Goal: Contribute content: Add original content to the website for others to see

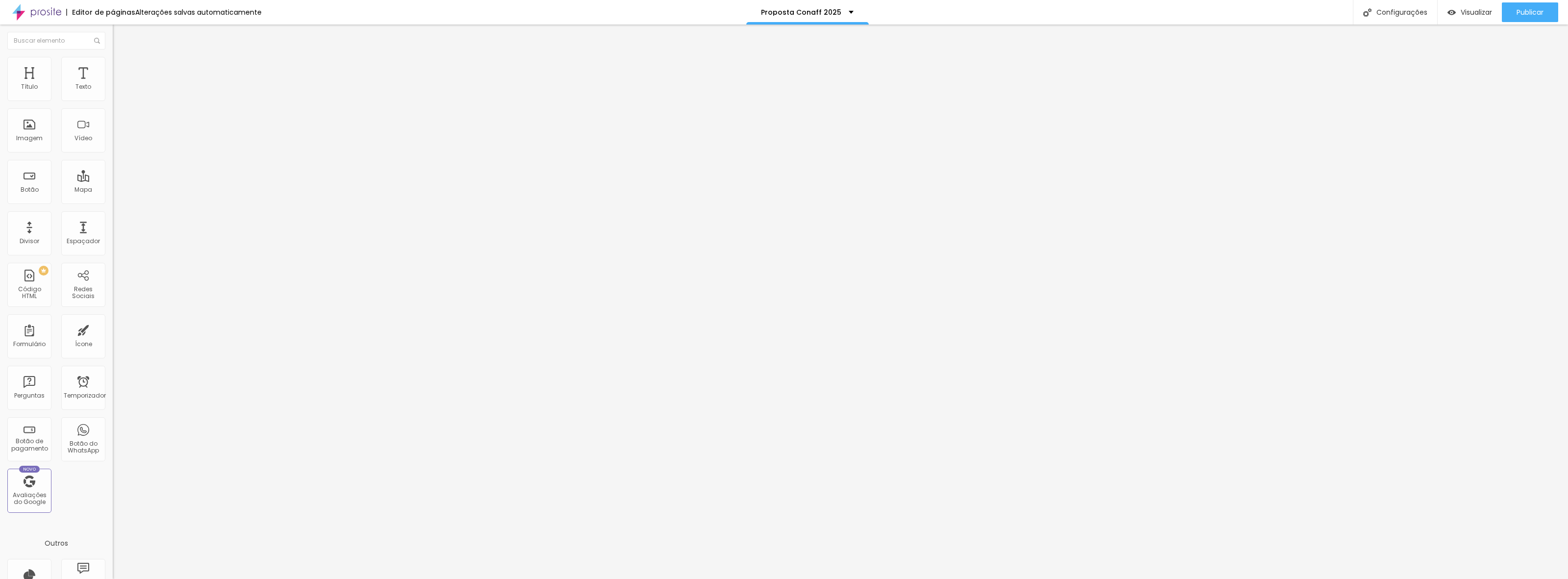
click at [112, 83] on div "Trocar imagem" at bounding box center [168, 80] width 112 height 7
click at [119, 84] on font "Trocar imagem" at bounding box center [142, 80] width 48 height 8
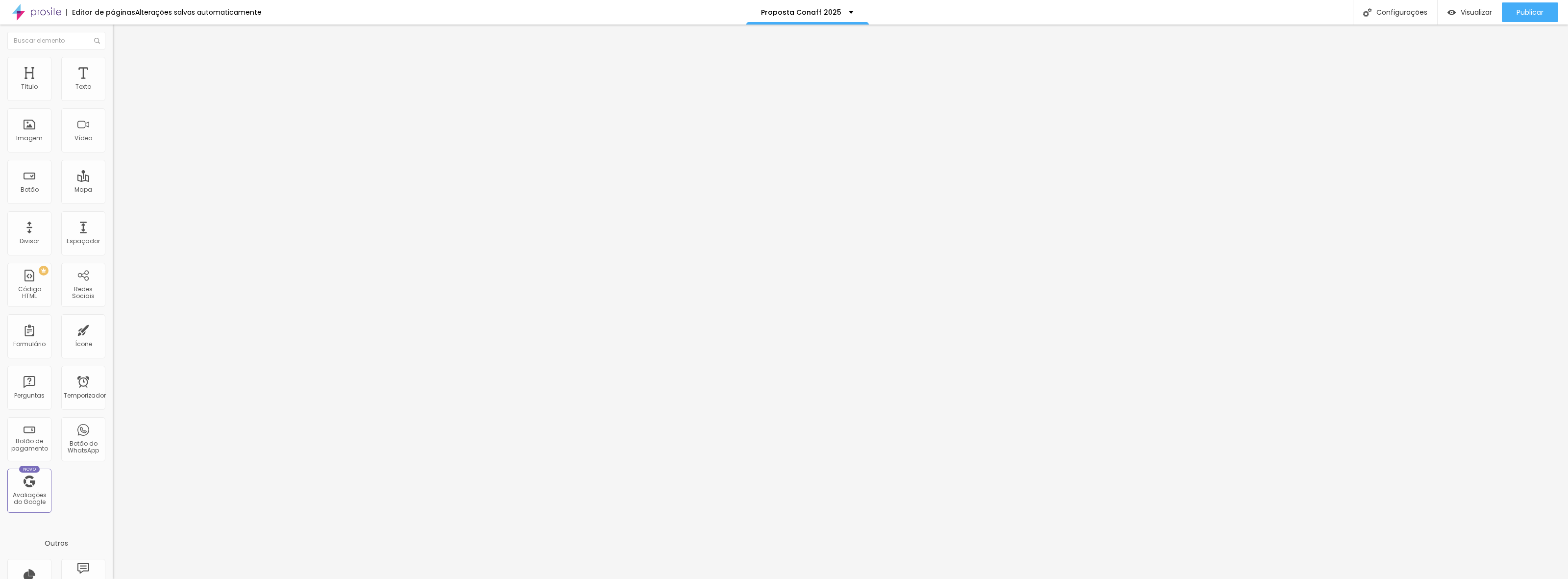
click at [119, 84] on font "Trocar imagem" at bounding box center [142, 80] width 48 height 8
click at [112, 84] on span "Trocar imagem" at bounding box center [139, 80] width 53 height 8
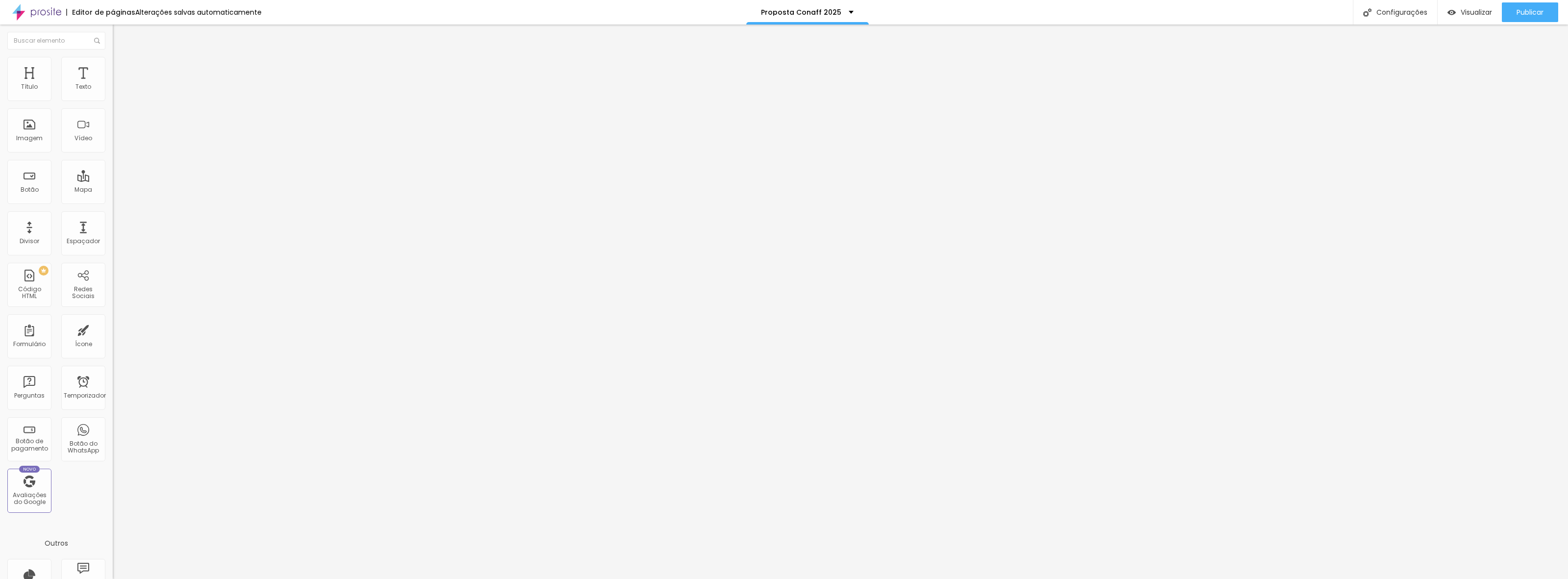
drag, startPoint x: 47, startPoint y: 111, endPoint x: -55, endPoint y: 111, distance: 102.0
click at [0, 111] on html "Editor de páginas Alterações salvas automaticamente Proposta Conaff 2025 Config…" at bounding box center [784, 290] width 1568 height 579
paste input "MAIS DESSES ARTISTAS? CLIQUE AQUI!"
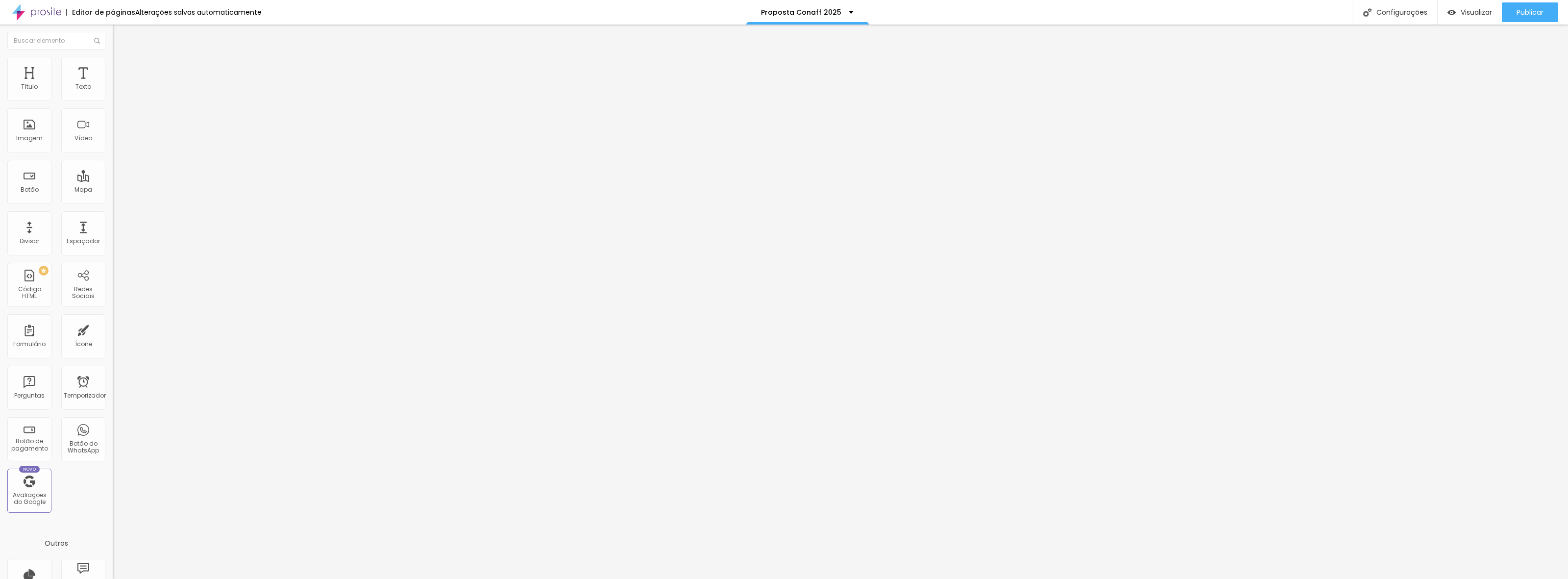
type input "MAIS DESSES ARTISTAS? CLIQUE AQUI!"
drag, startPoint x: 42, startPoint y: 204, endPoint x: -17, endPoint y: 204, distance: 59.0
click at [0, 204] on html "Editor de páginas Alterações salvas automaticamente Proposta Conaff 2025 Config…" at bounding box center [784, 290] width 1568 height 579
paste input "[DOMAIN_NAME][URL]"
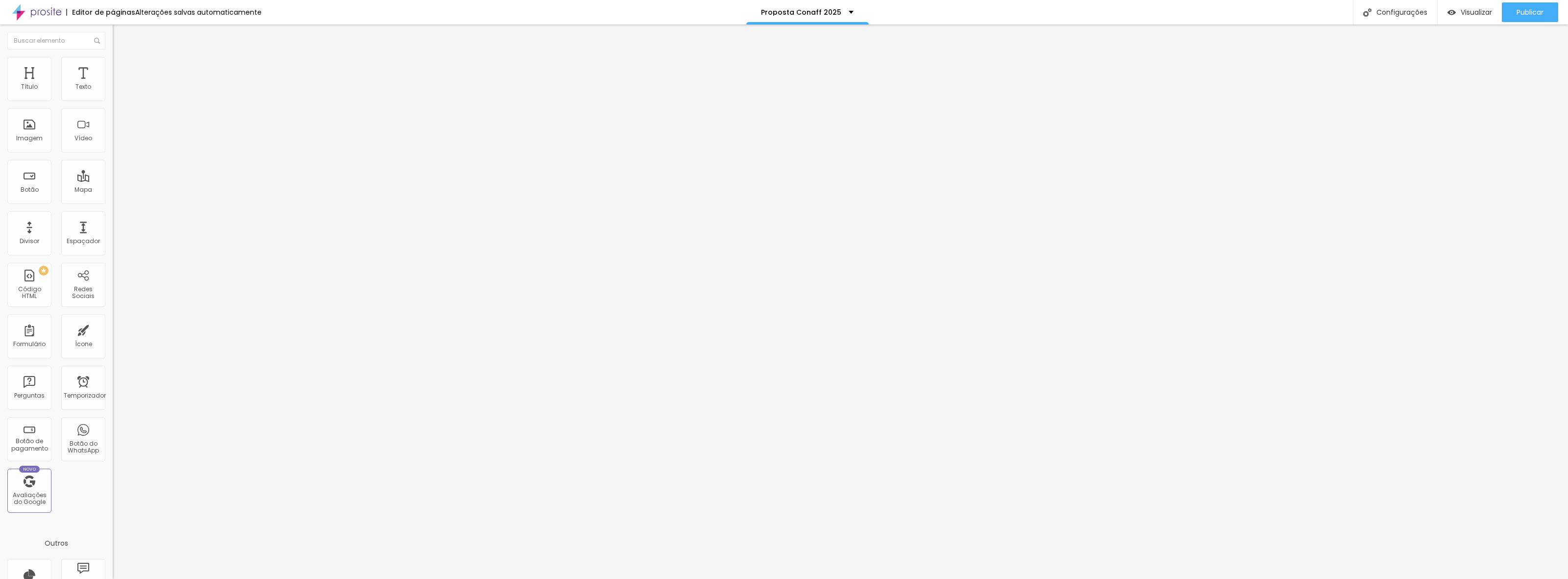
scroll to position [0, 77]
type input "[URL][DOMAIN_NAME]"
click at [112, 214] on div at bounding box center [168, 214] width 112 height 0
click at [112, 66] on img at bounding box center [117, 71] width 9 height 9
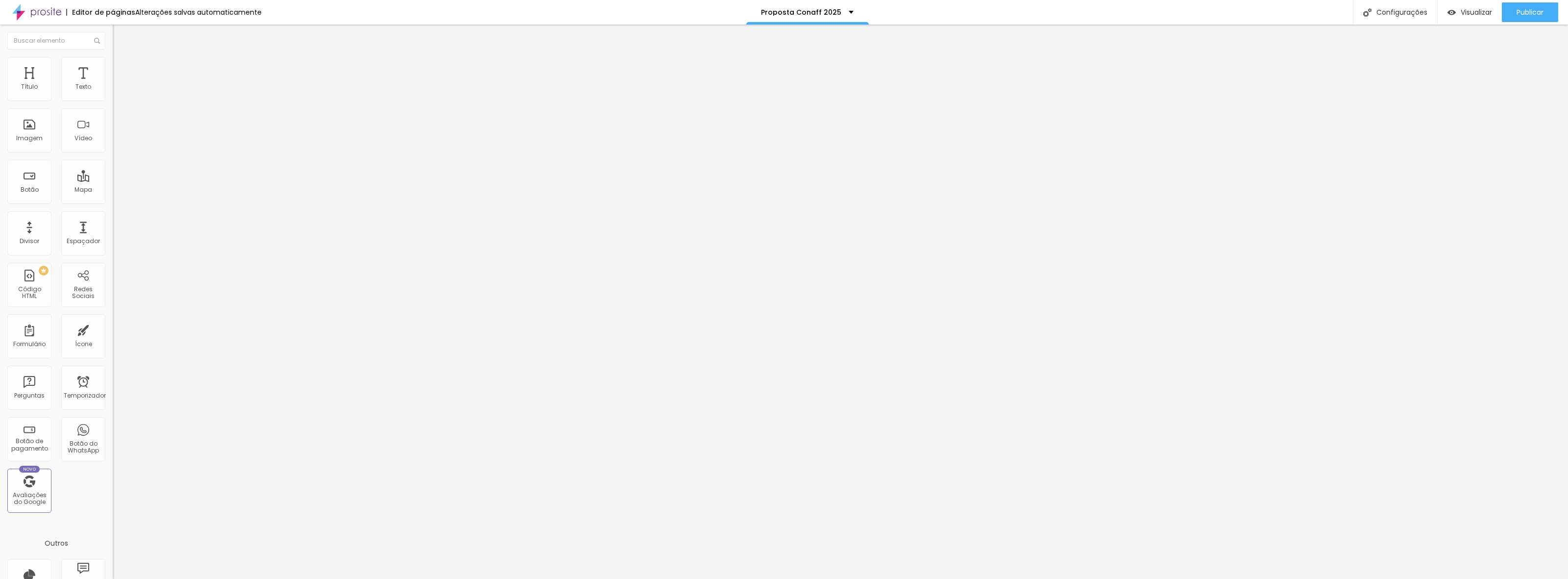
type input "15"
type input "10"
type input "5"
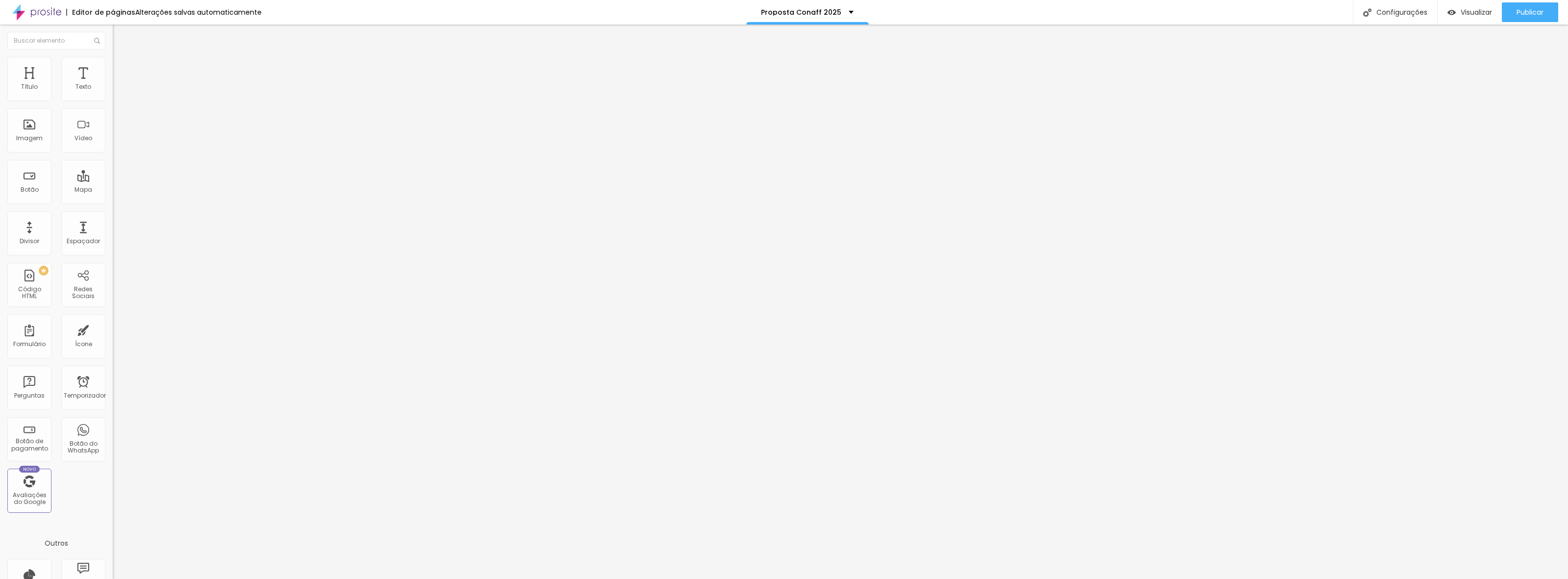
type input "5"
type input "0"
drag, startPoint x: 62, startPoint y: 96, endPoint x: -19, endPoint y: 104, distance: 81.4
type input "0"
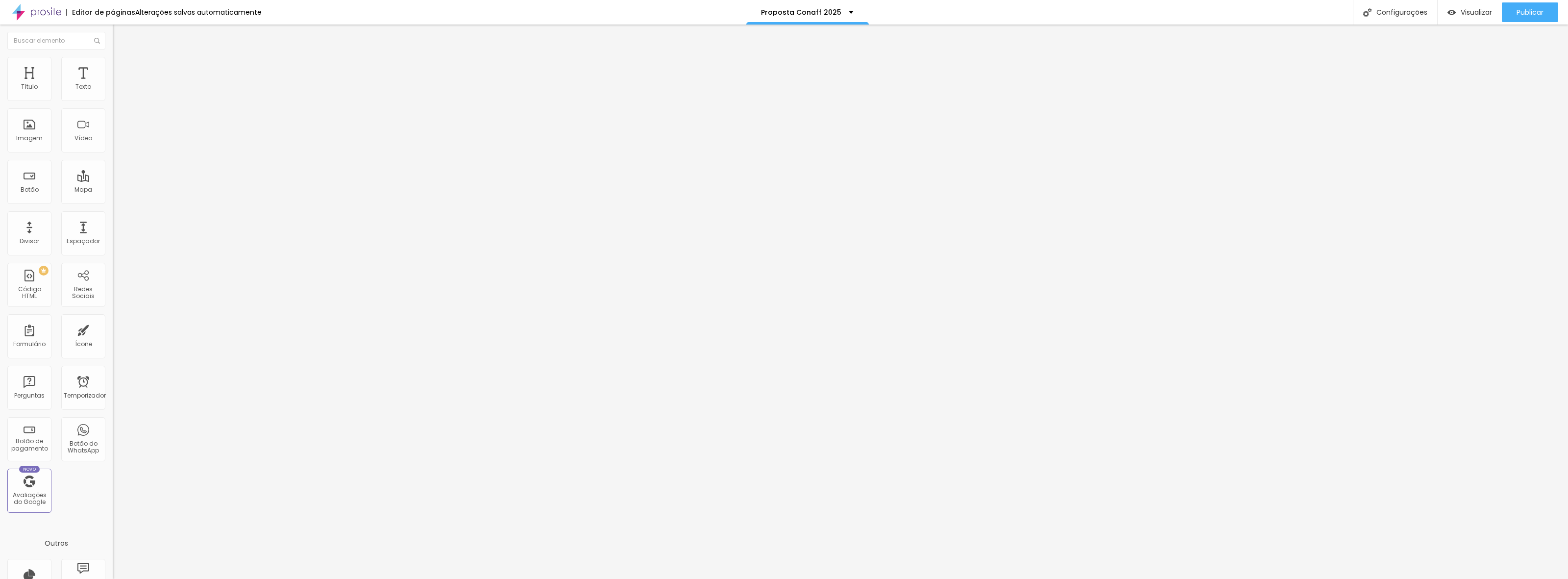
click at [112, 190] on input "range" at bounding box center [143, 194] width 63 height 8
type input "29"
type input "22"
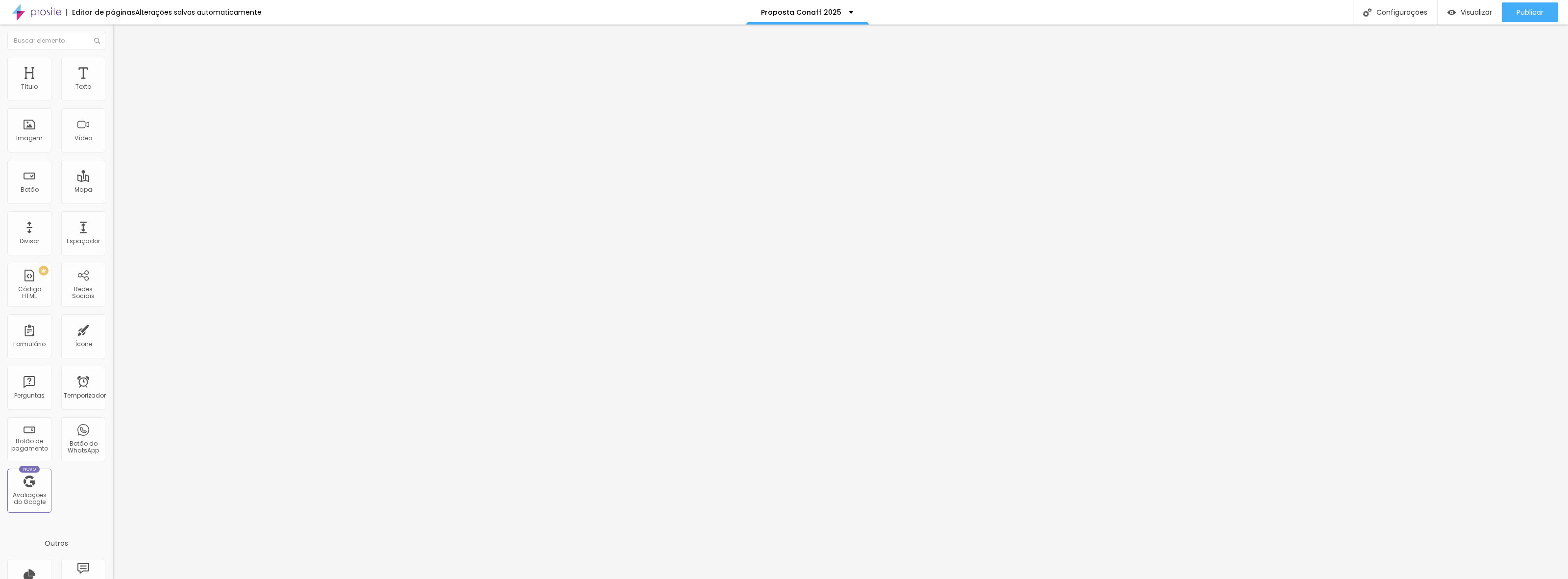
type input "0"
drag, startPoint x: 25, startPoint y: 117, endPoint x: 7, endPoint y: 117, distance: 18.0
type input "0"
click at [112, 329] on input "range" at bounding box center [143, 333] width 63 height 8
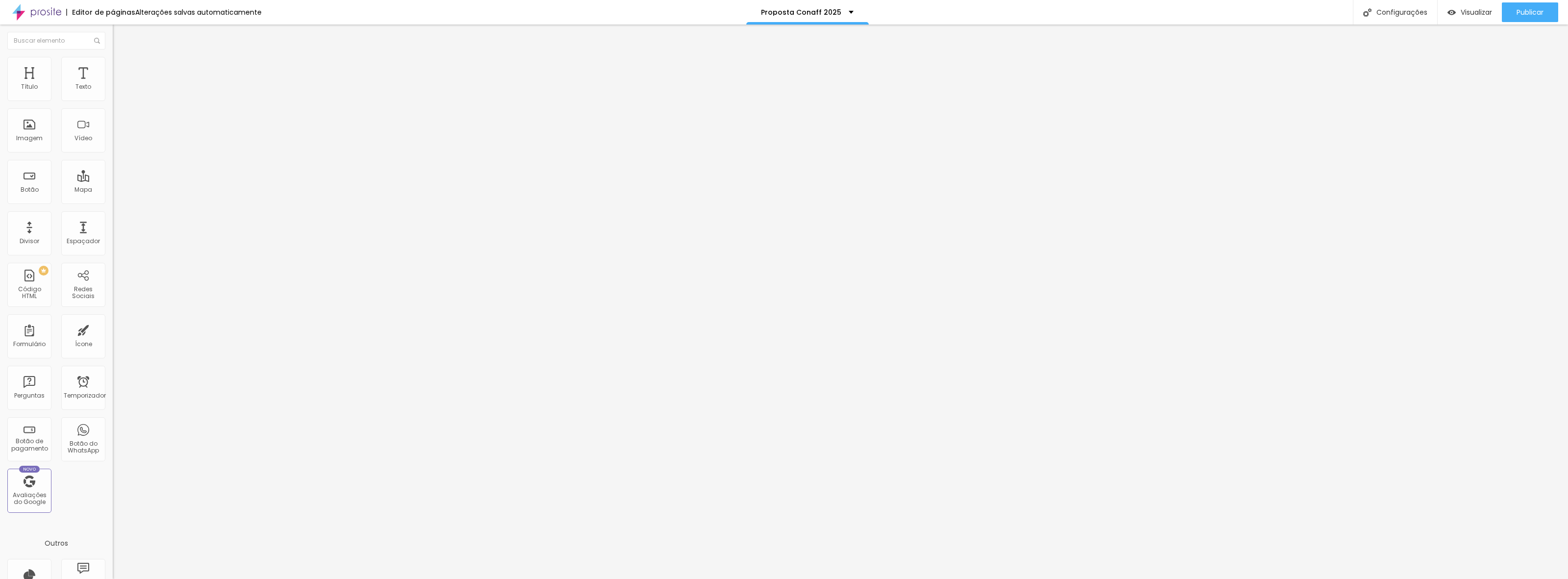
click at [112, 58] on img at bounding box center [117, 61] width 9 height 9
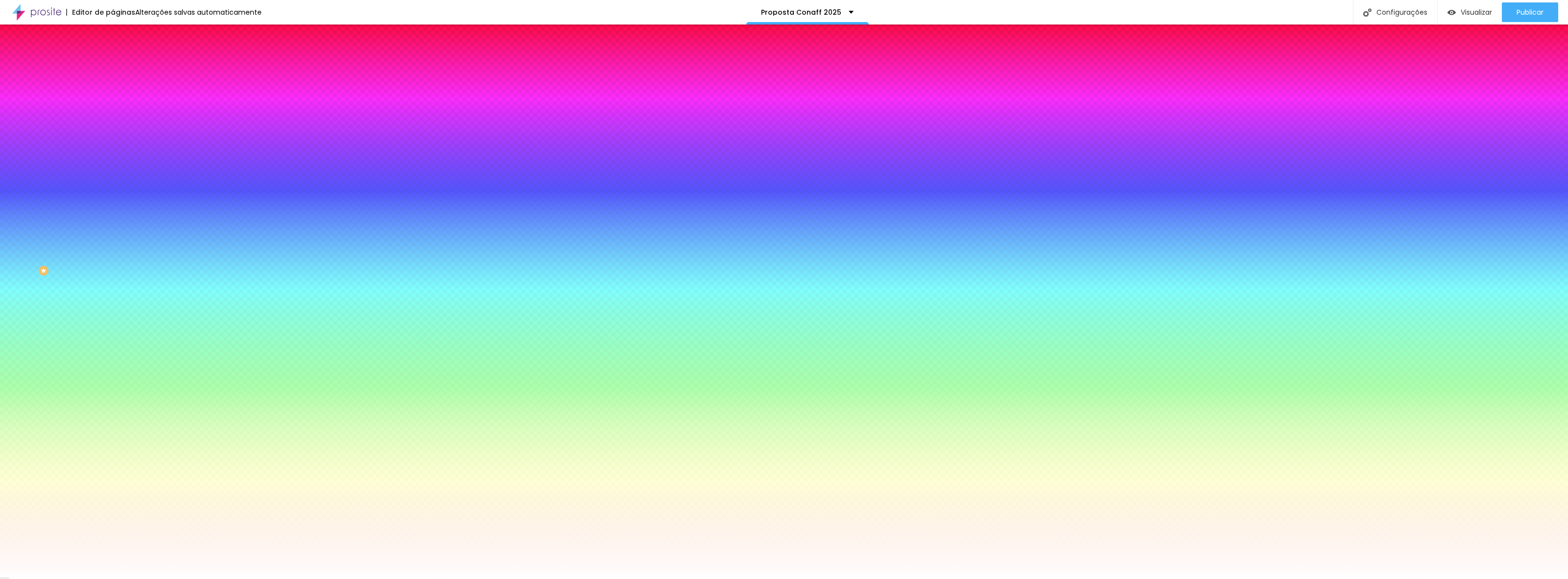
click at [112, 57] on li "Conteúdo" at bounding box center [168, 51] width 112 height 10
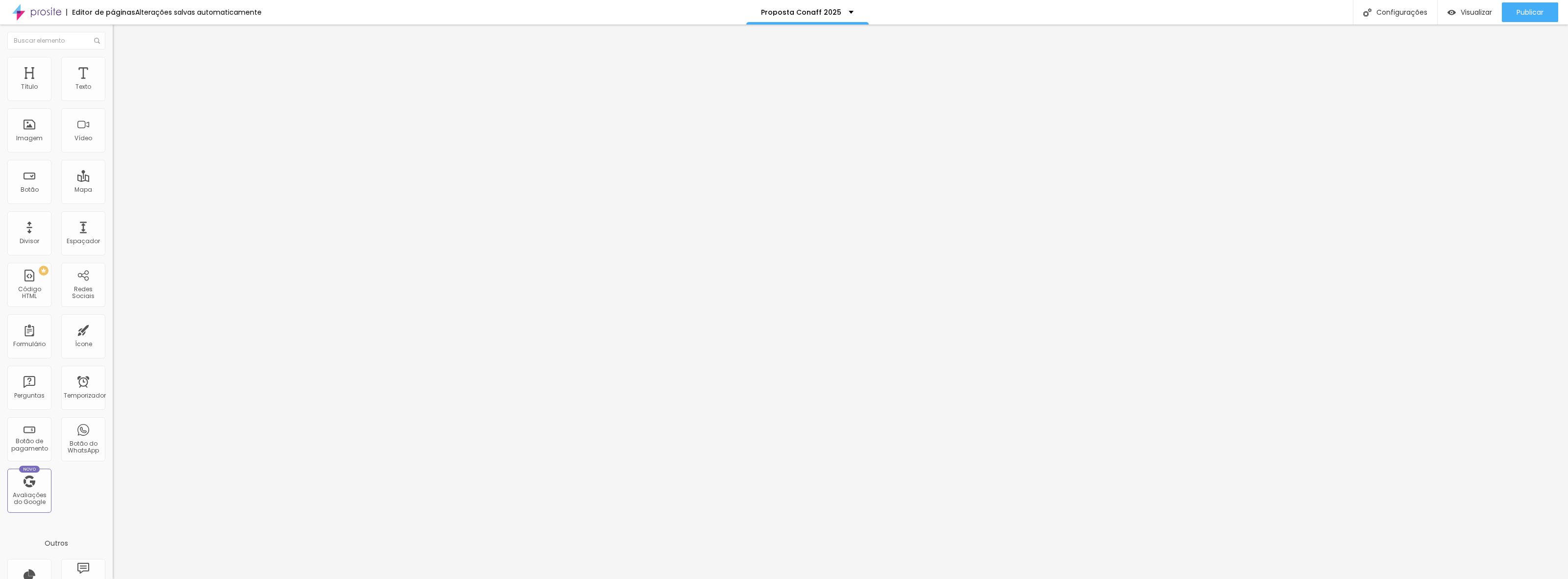
click at [121, 72] on font "Avançado" at bounding box center [137, 73] width 33 height 8
type input "7"
type input "5"
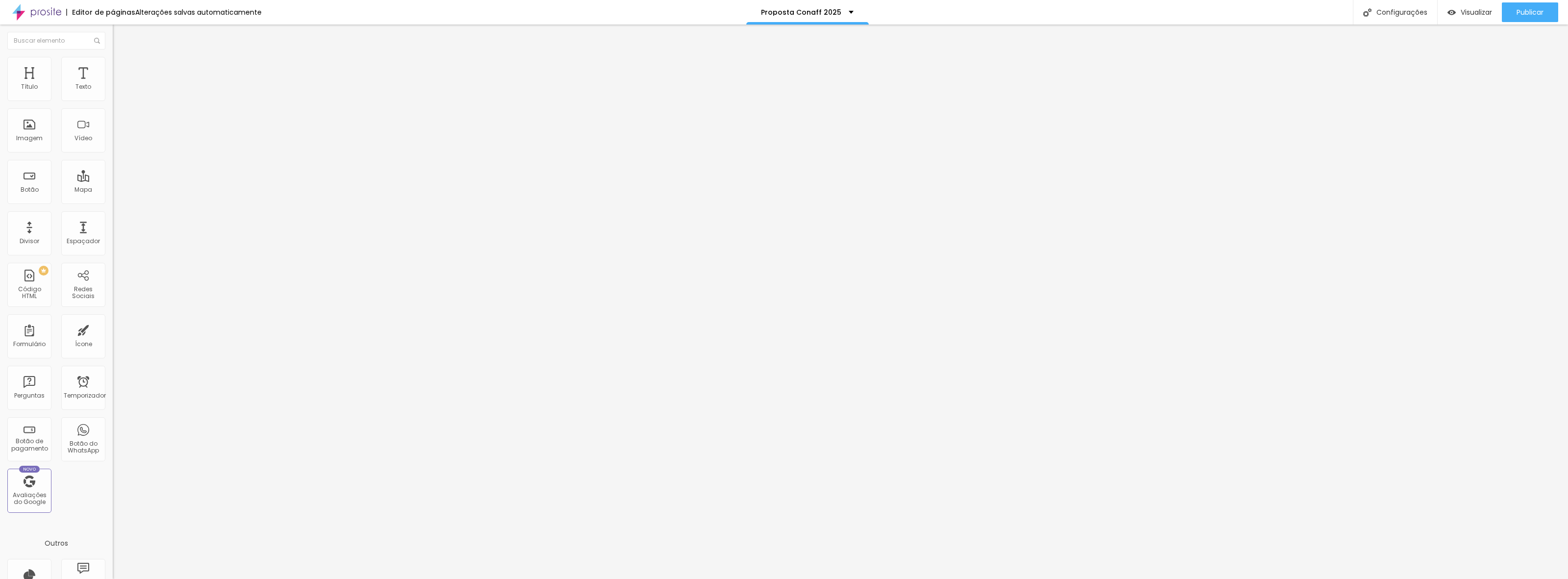
type input "2"
type input "1"
type input "0"
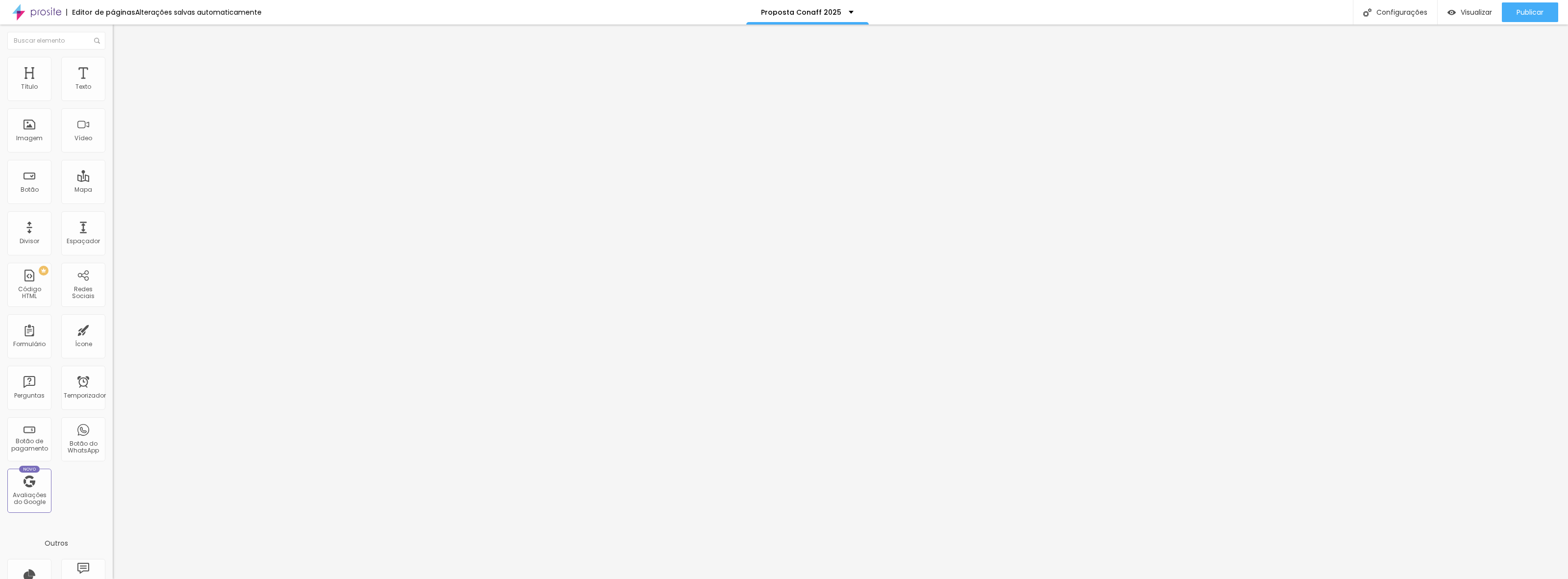
type input "0"
type input "1"
type input "2"
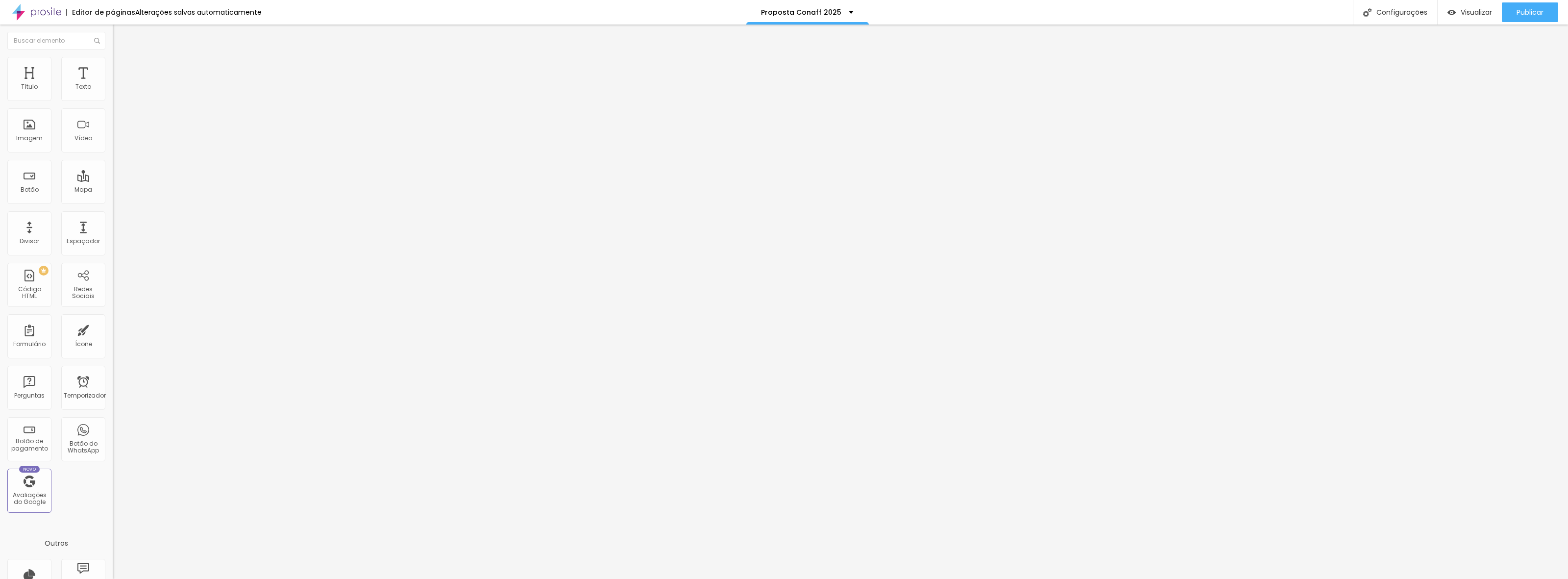
type input "3"
type input "5"
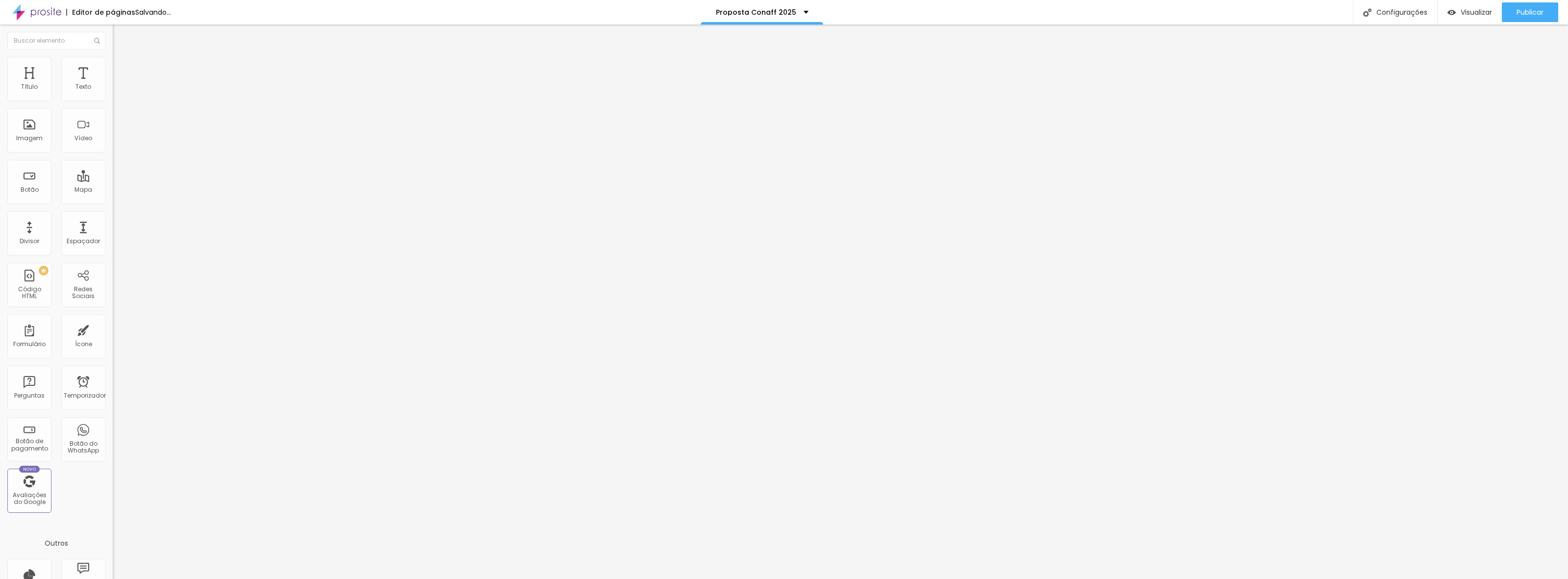
click at [112, 190] on input "range" at bounding box center [143, 194] width 63 height 8
type input "6"
type input "3"
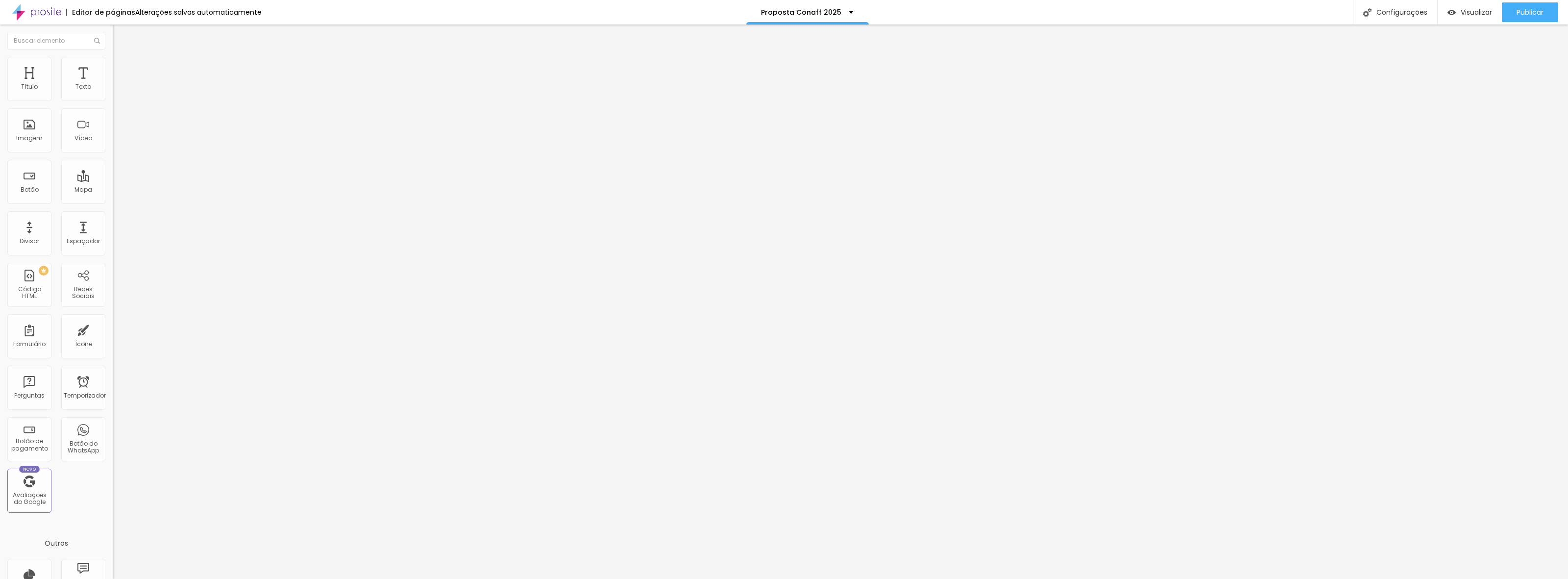
type input "1"
type input "0"
type input "1"
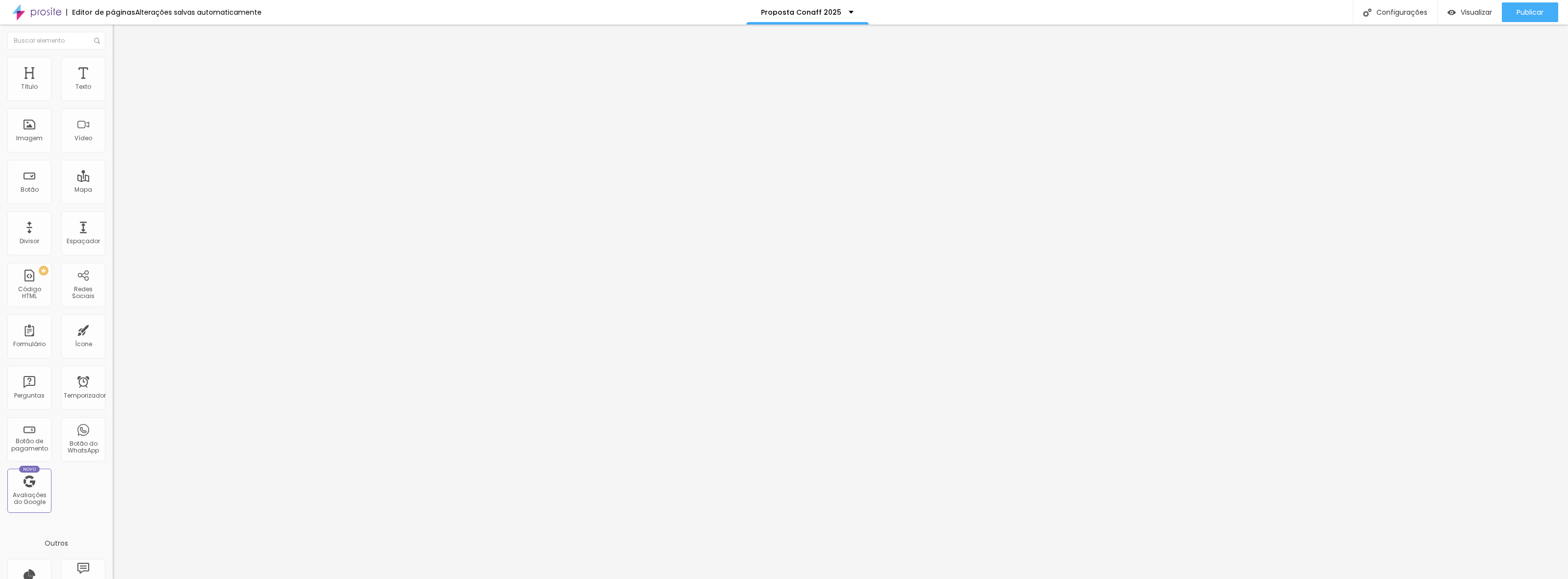
type input "1"
type input "2"
type input "3"
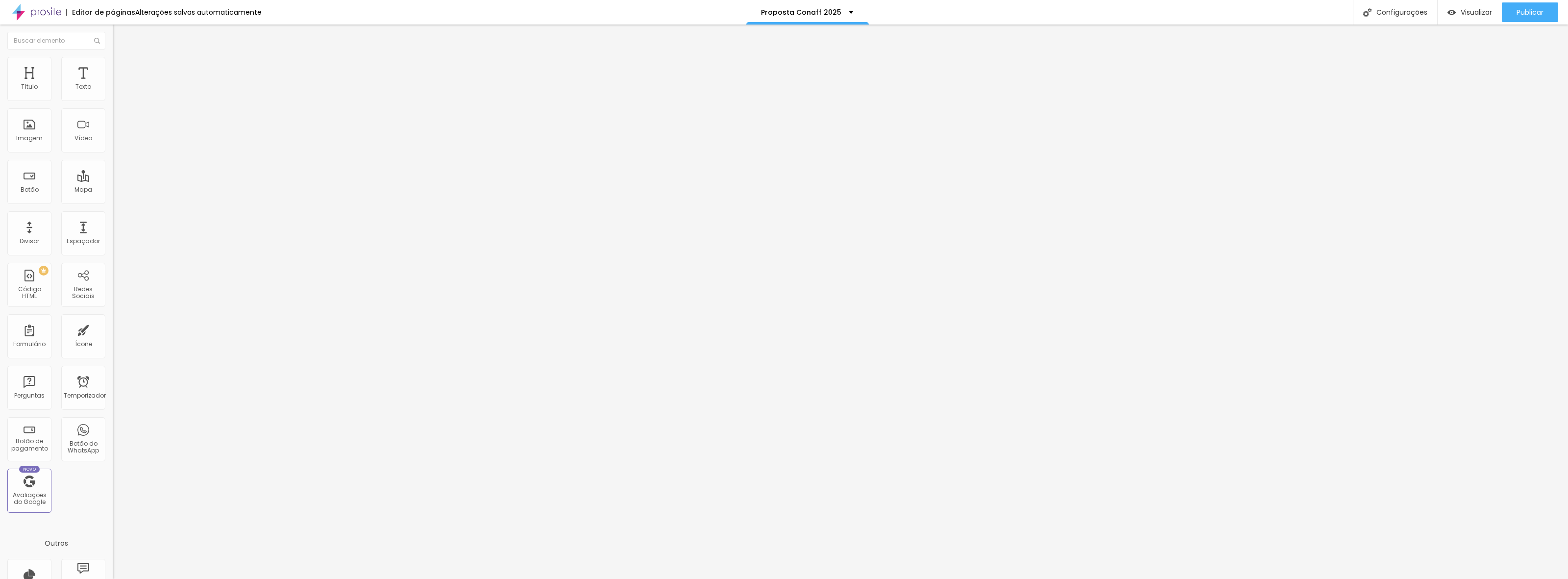
type input "5"
click at [112, 329] on input "range" at bounding box center [143, 333] width 63 height 8
click at [1549, 12] on button "Publicar" at bounding box center [1530, 12] width 57 height 19
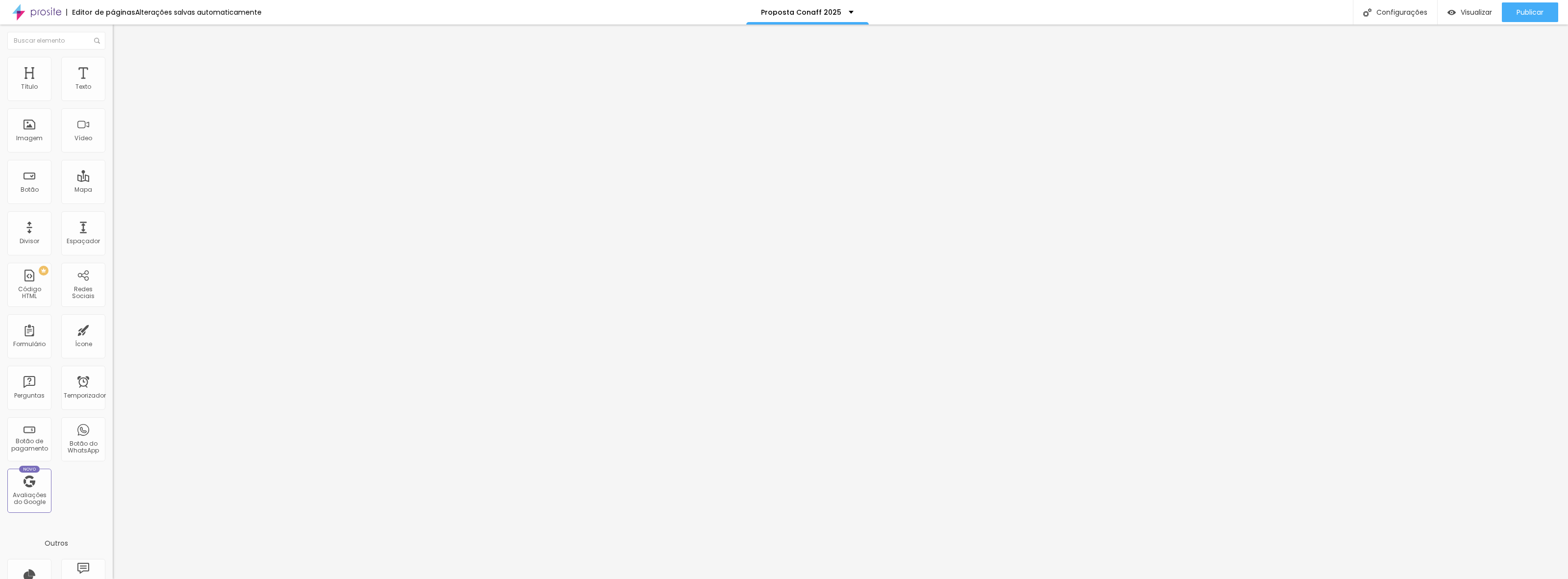
click at [119, 84] on font "Trocar imagem" at bounding box center [142, 80] width 48 height 8
click at [112, 153] on font "Cinema 16:9" at bounding box center [131, 149] width 37 height 8
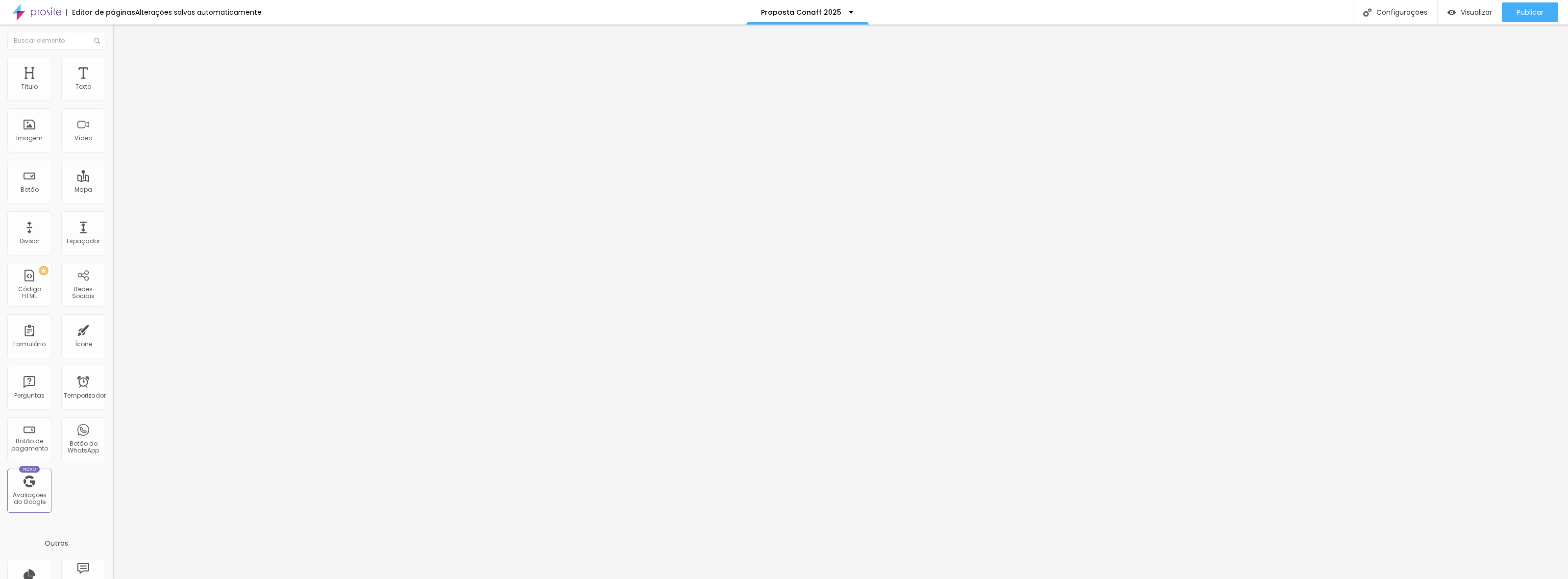
click at [112, 181] on font "Original" at bounding box center [124, 175] width 24 height 8
click at [119, 84] on font "Trocar imagem" at bounding box center [142, 80] width 48 height 8
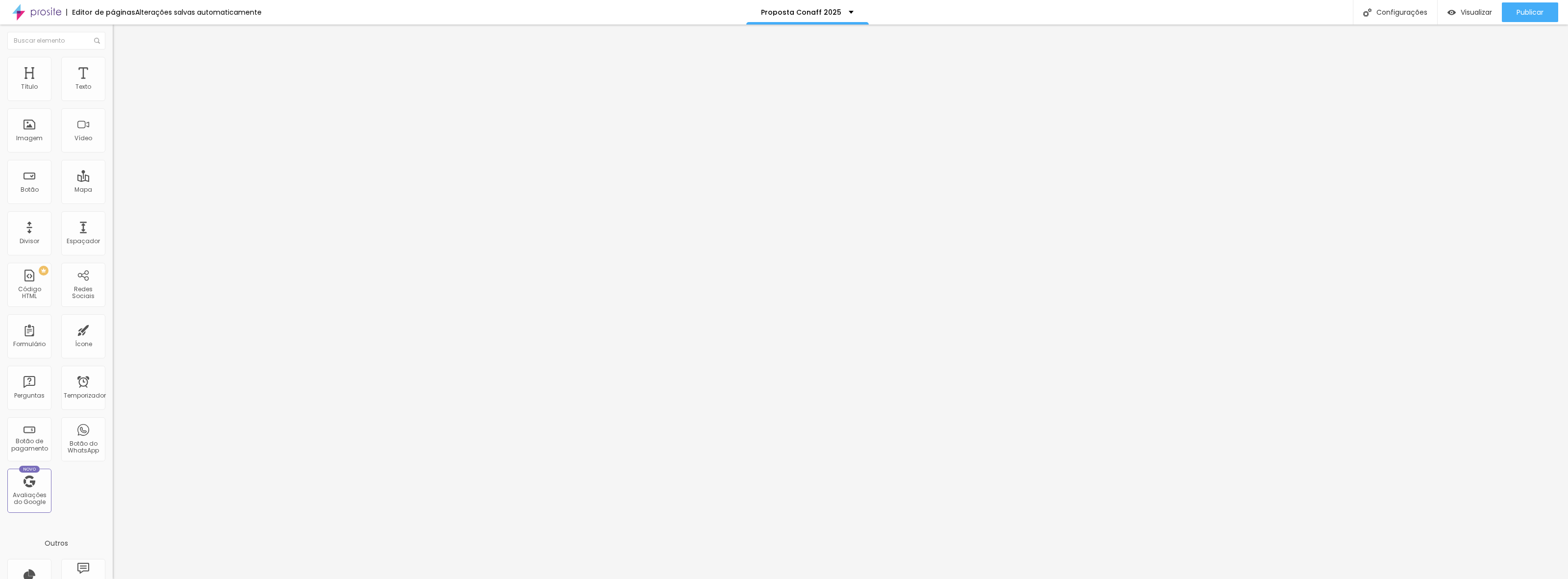
click at [1529, 12] on font "Publicar" at bounding box center [1530, 12] width 27 height 10
click at [1395, 10] on font "Configurações" at bounding box center [1402, 12] width 51 height 10
type input "/r5i9p0-proposta-conaff-2025"
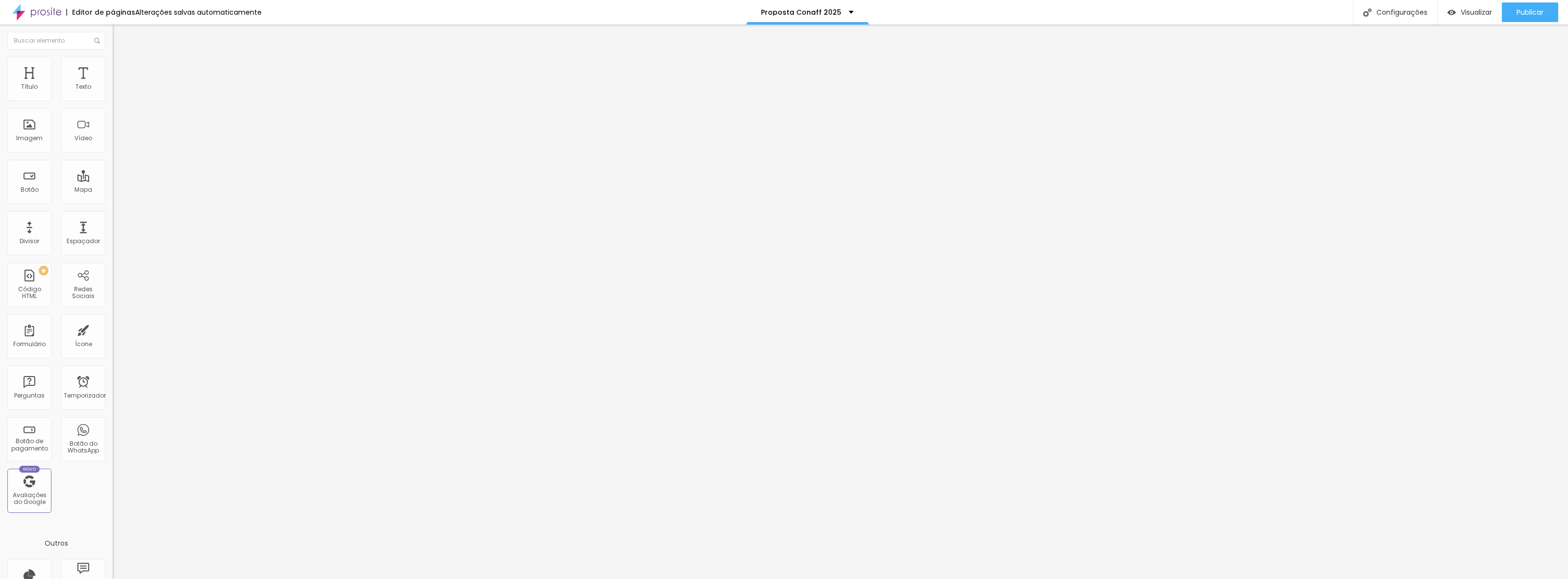
click at [959, 578] on div at bounding box center [784, 590] width 1568 height 9
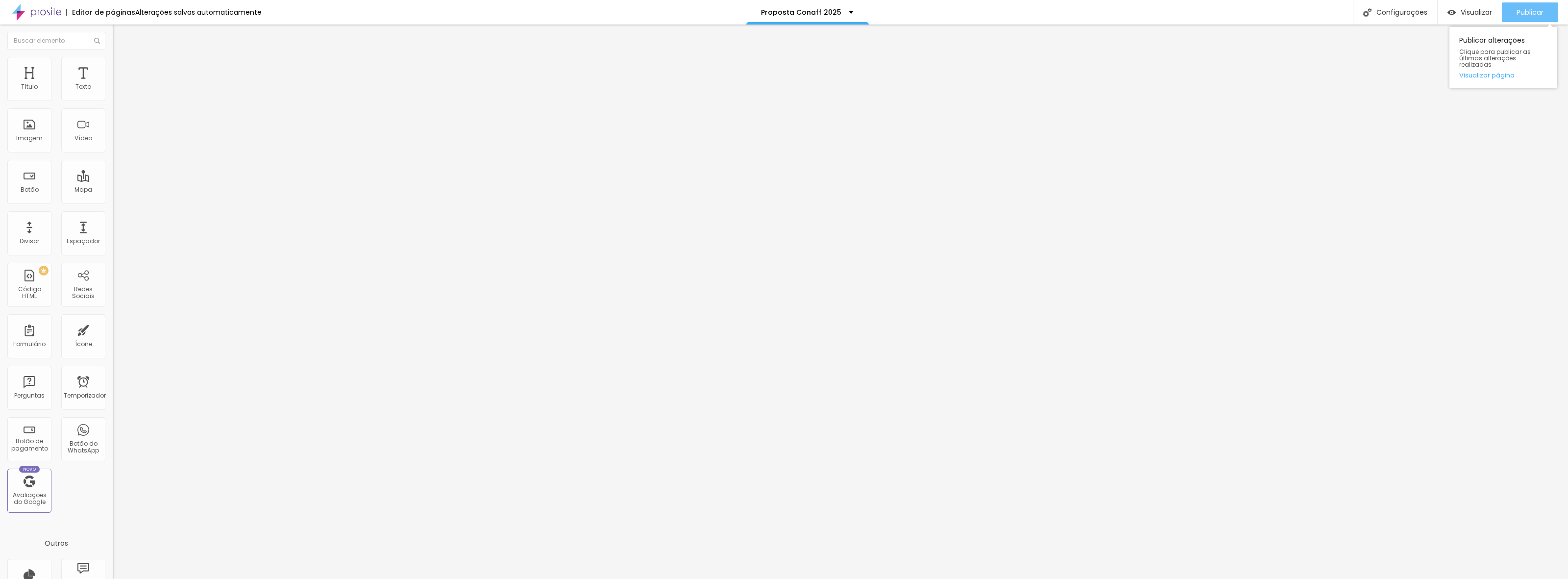
click at [1535, 4] on div "Publicar" at bounding box center [1530, 12] width 27 height 19
click at [112, 202] on input "[URL][DOMAIN_NAME]" at bounding box center [171, 197] width 118 height 10
